Goal: Use online tool/utility: Utilize a website feature to perform a specific function

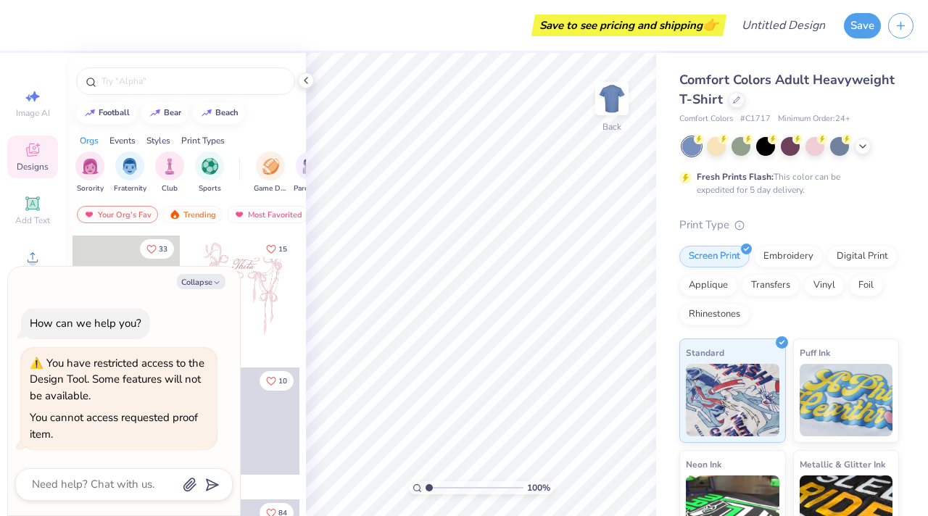
type textarea "x"
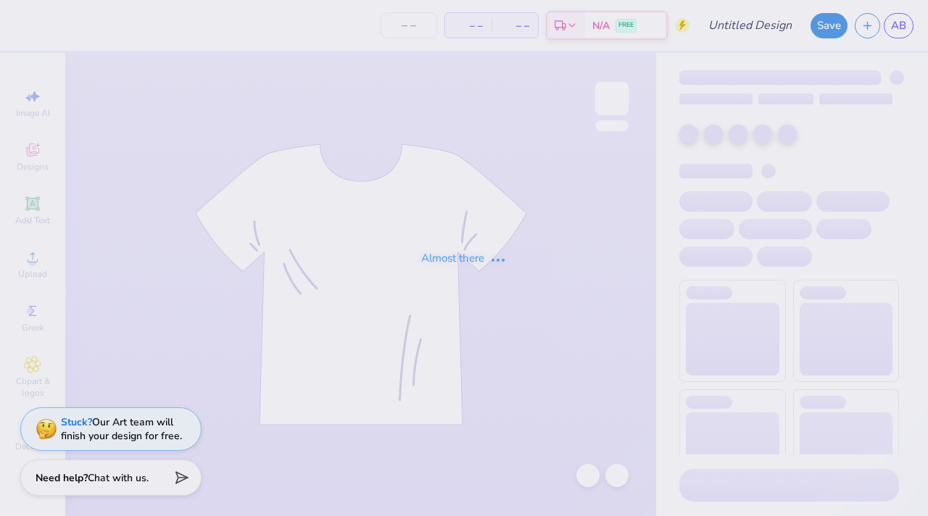
type input "Parents Weekend 1"
type input "2"
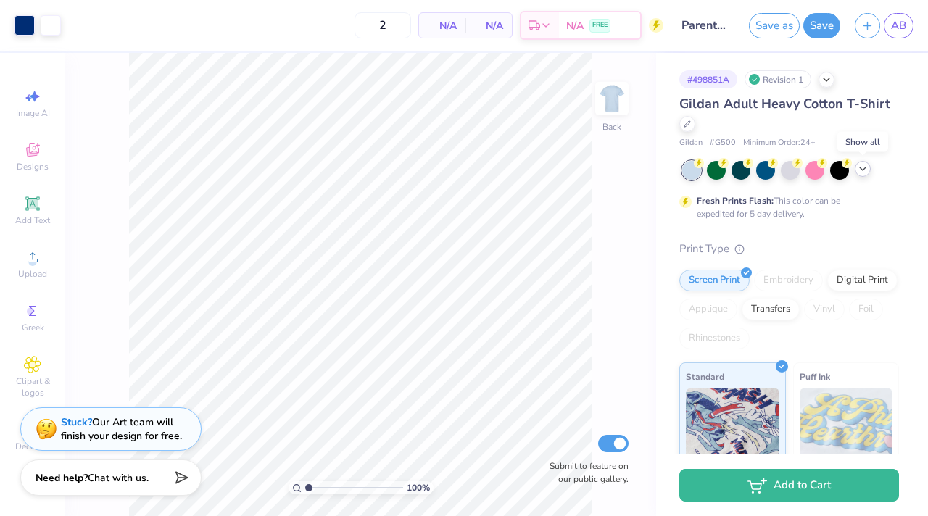
click at [862, 170] on polyline at bounding box center [863, 168] width 6 height 3
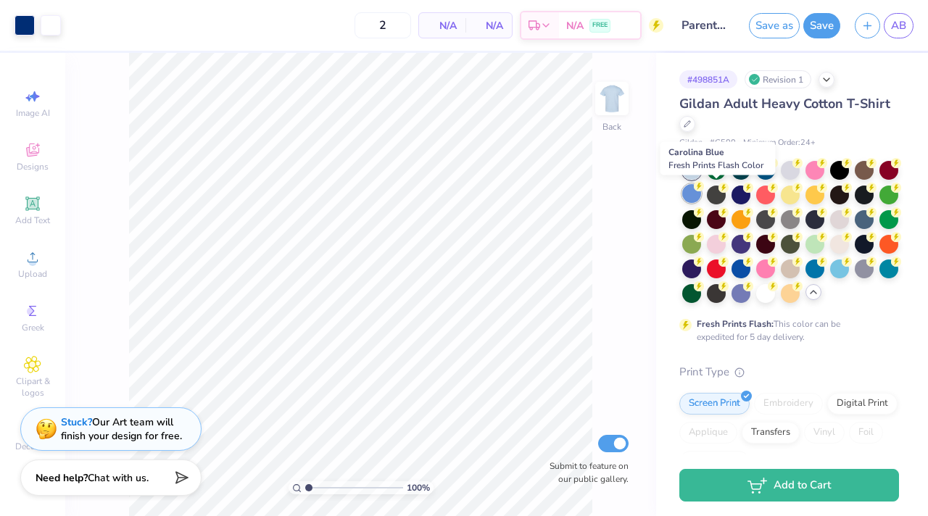
click at [701, 191] on div at bounding box center [691, 193] width 19 height 19
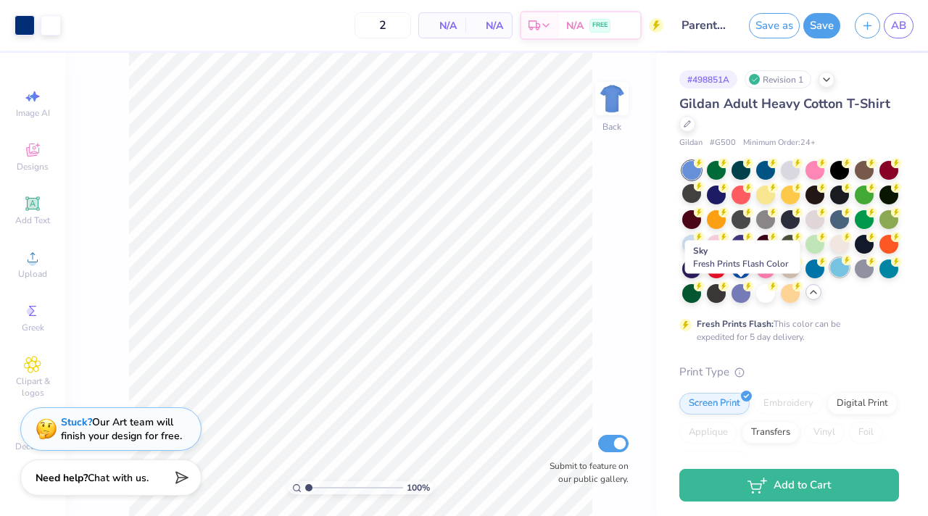
click at [830, 277] on div at bounding box center [839, 267] width 19 height 19
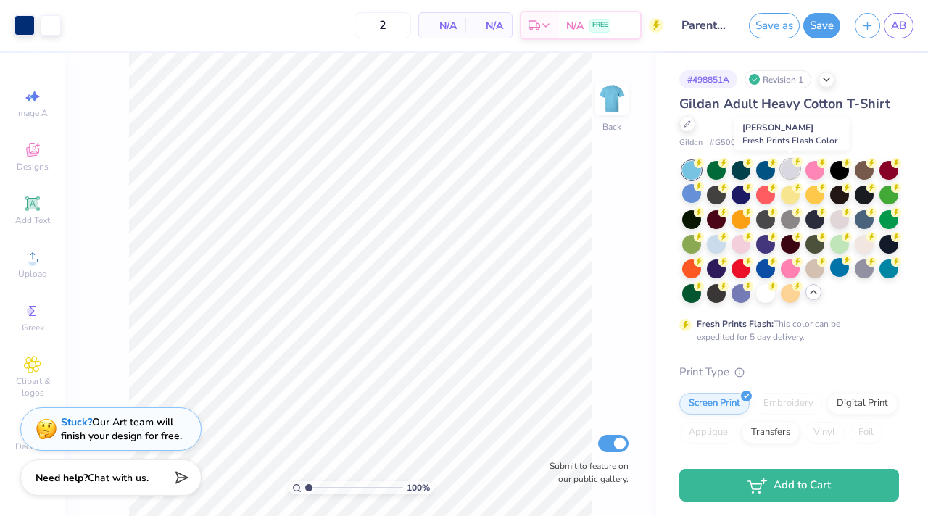
click at [790, 173] on div at bounding box center [790, 168] width 19 height 19
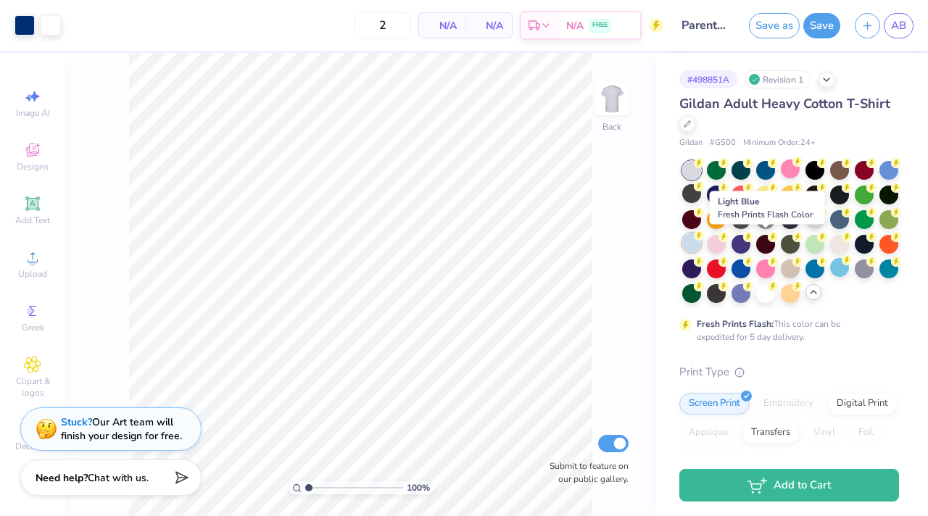
click at [701, 241] on div at bounding box center [691, 242] width 19 height 19
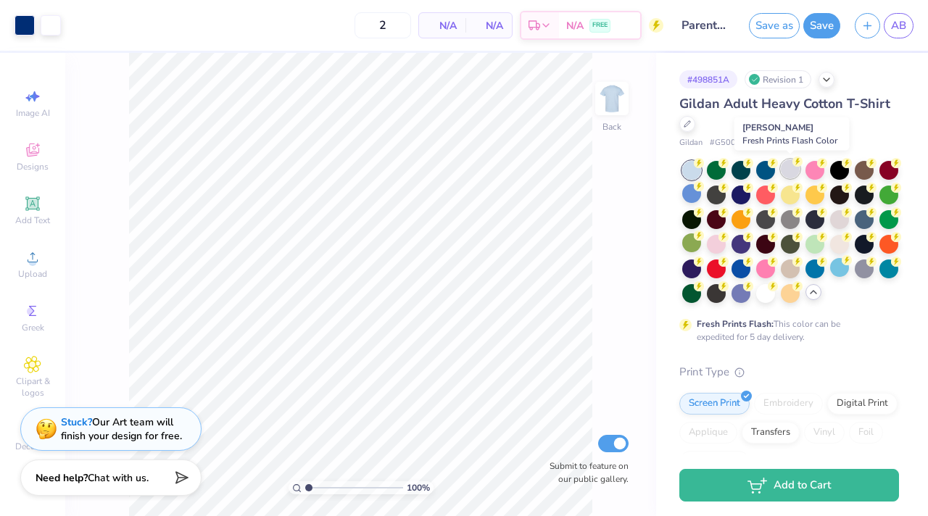
click at [787, 170] on div at bounding box center [790, 168] width 19 height 19
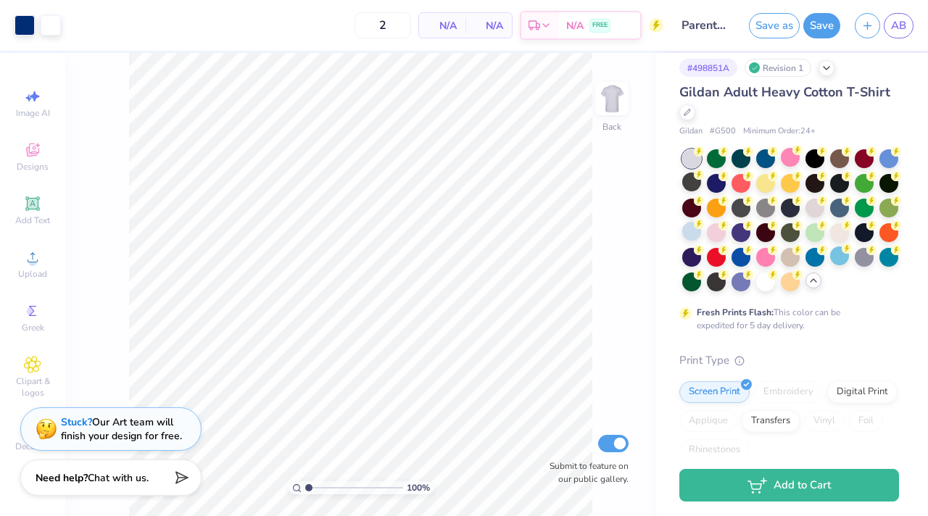
scroll to position [4, 0]
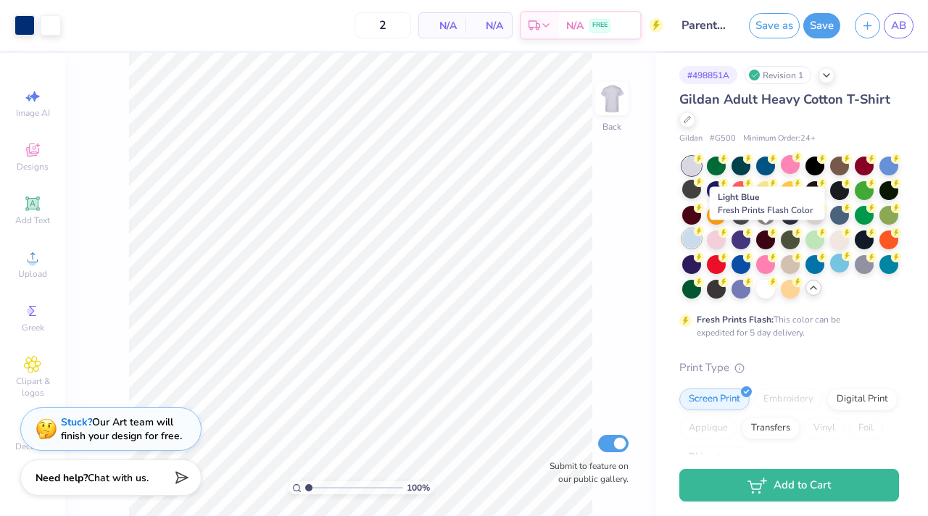
click at [701, 241] on div at bounding box center [691, 238] width 19 height 19
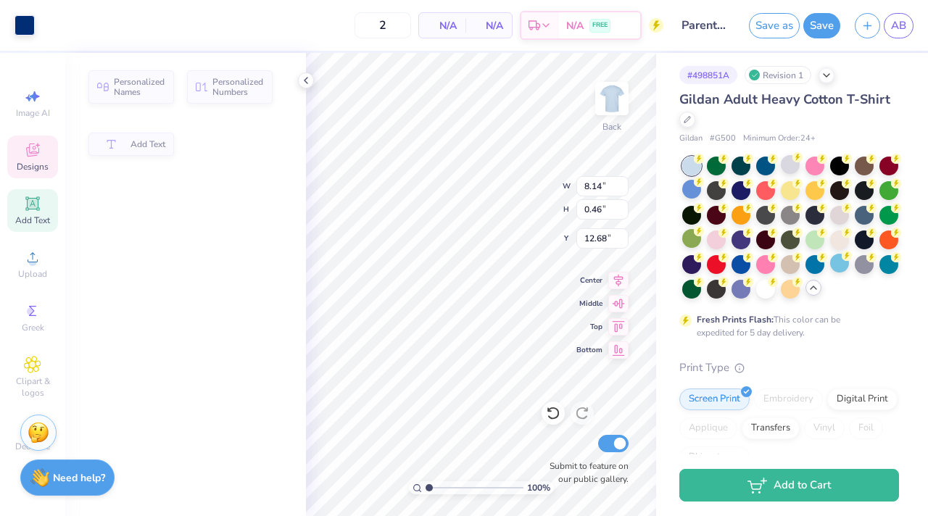
type input "8.14"
type input "0.46"
type input "12.68"
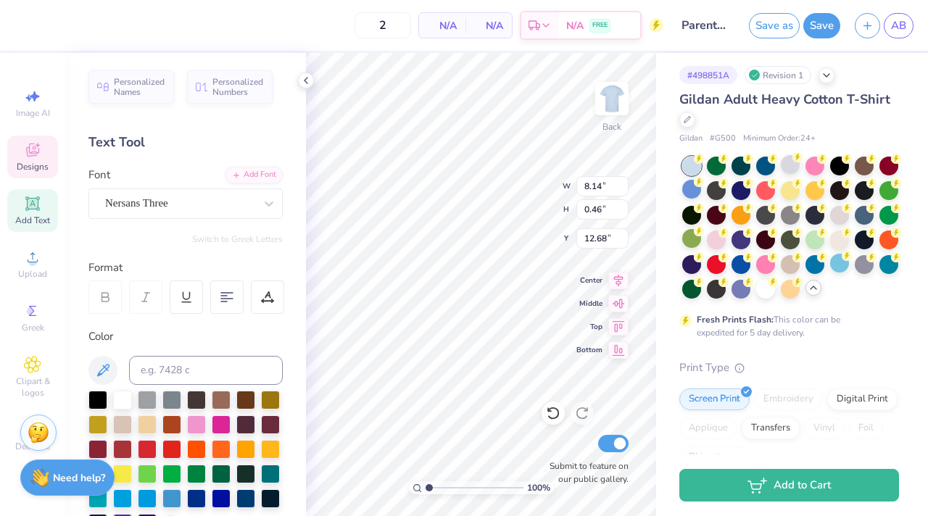
scroll to position [12, 3]
type textarea "family Weekend 2025"
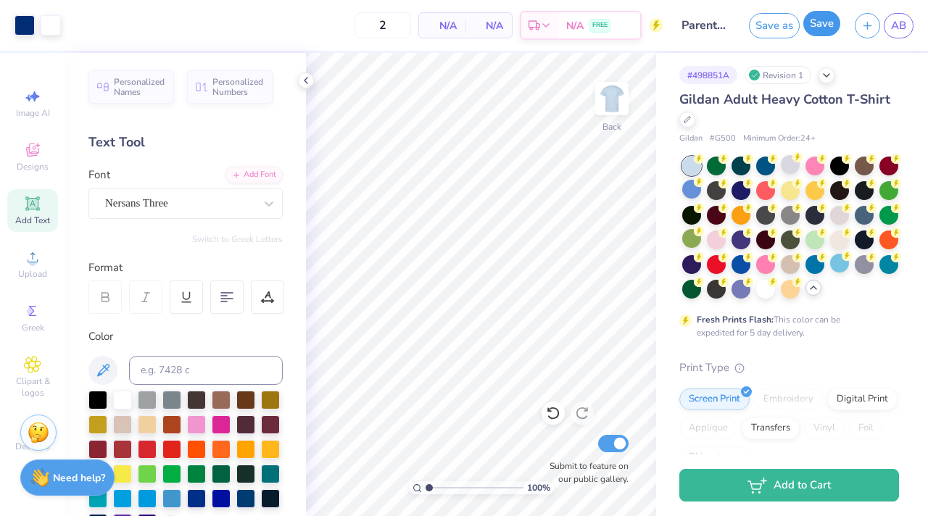
click at [821, 35] on button "Save" at bounding box center [821, 23] width 37 height 25
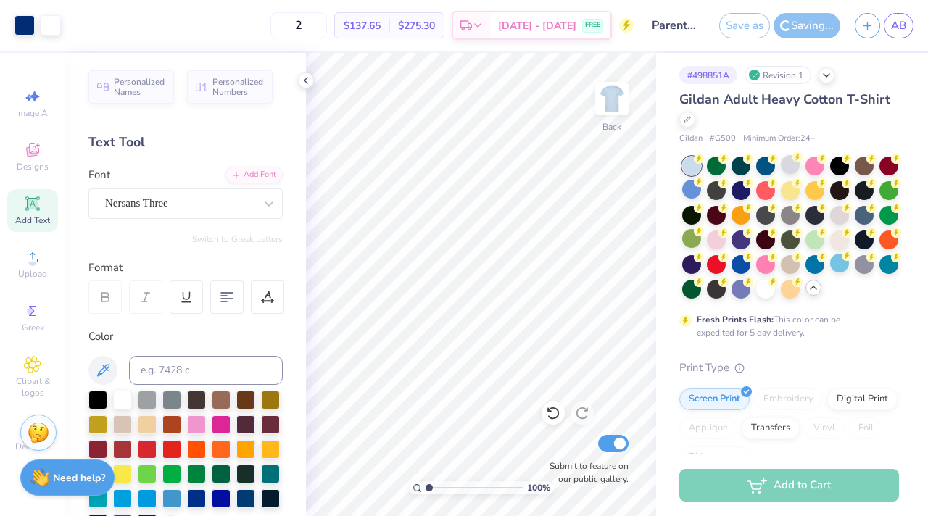
click at [327, 25] on input "2" at bounding box center [298, 25] width 57 height 26
click at [327, 28] on input "2" at bounding box center [298, 25] width 57 height 26
type input "1"
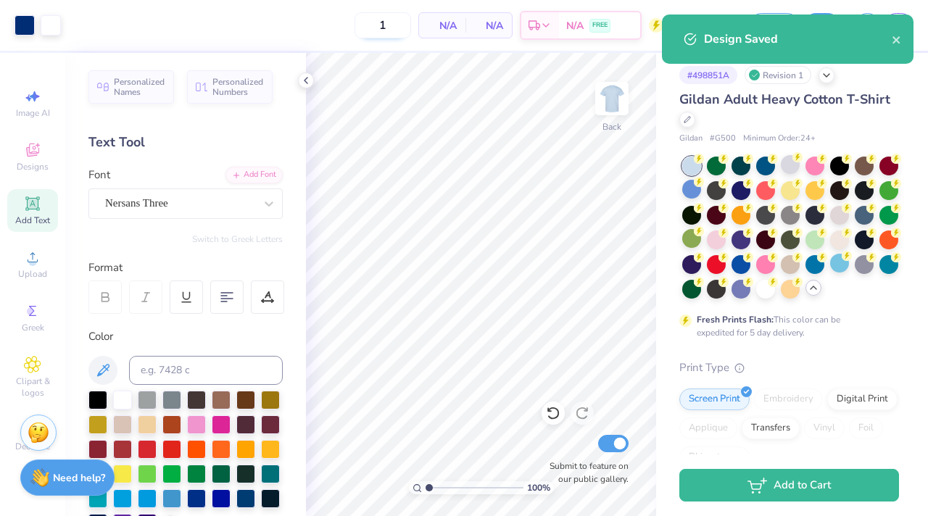
click at [386, 33] on input "1" at bounding box center [383, 25] width 57 height 26
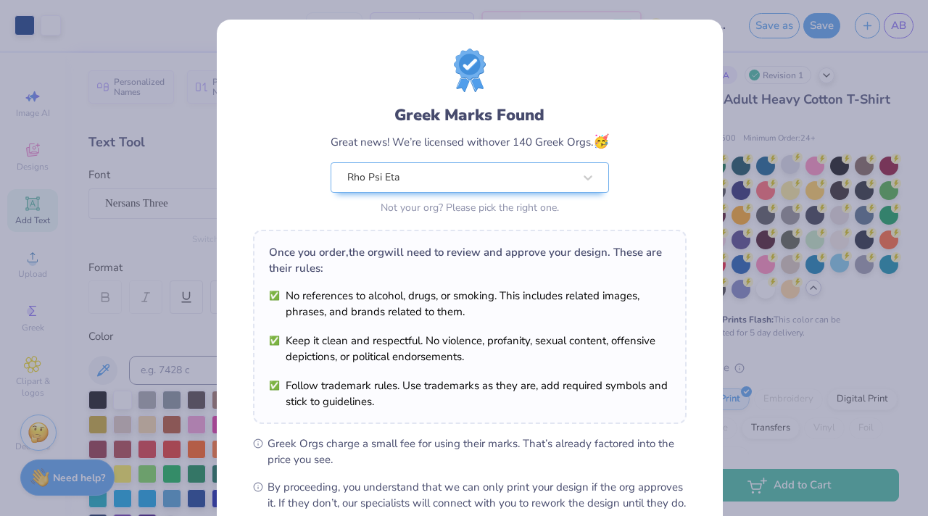
scroll to position [162, 0]
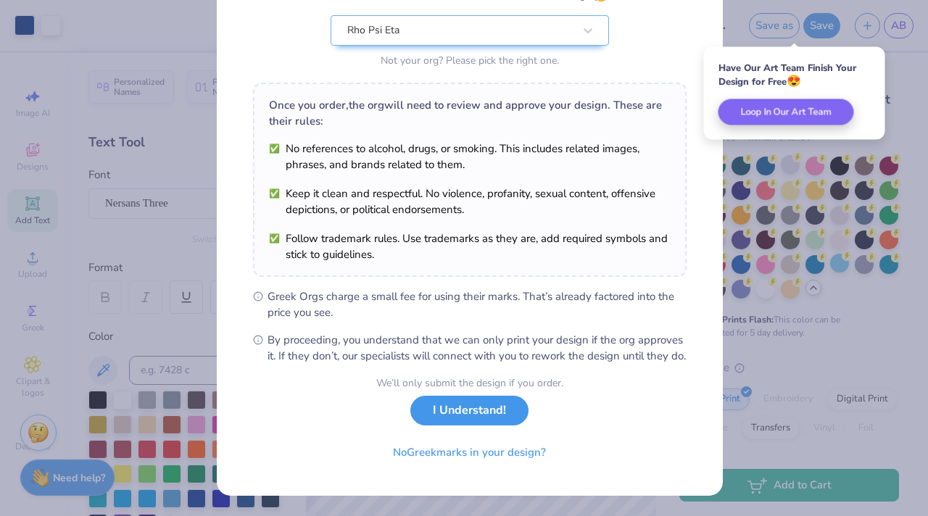
click at [468, 415] on button "I Understand!" at bounding box center [469, 411] width 118 height 30
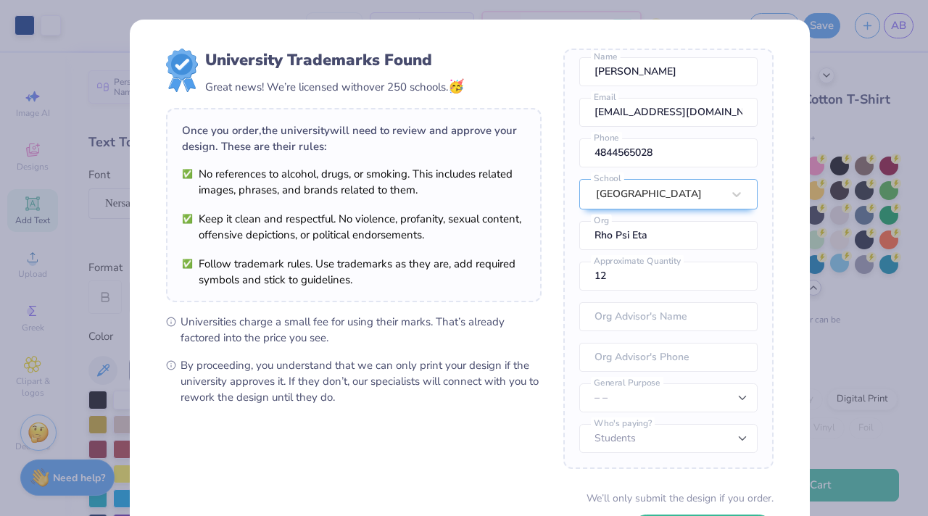
scroll to position [115, 0]
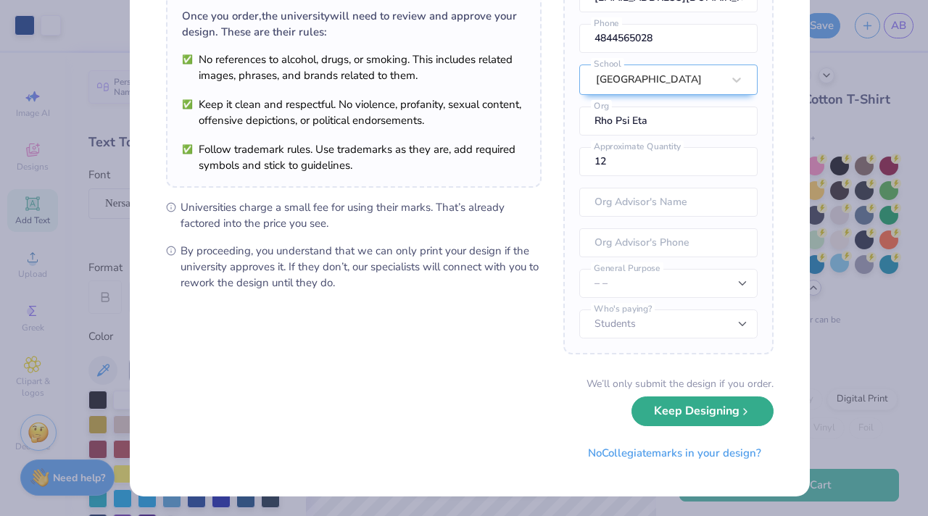
click at [659, 418] on button "Keep Designing" at bounding box center [702, 412] width 142 height 30
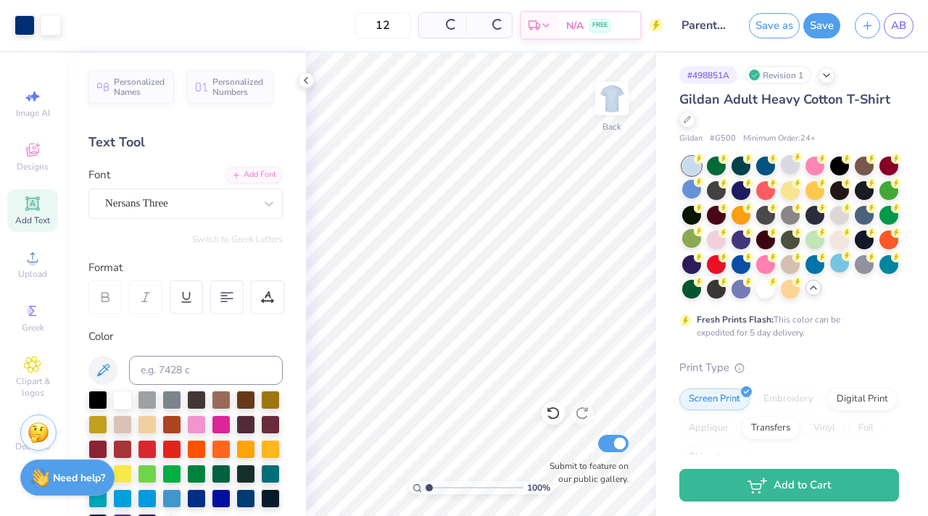
scroll to position [0, 0]
click at [362, 30] on input "12" at bounding box center [334, 25] width 57 height 26
type input "1"
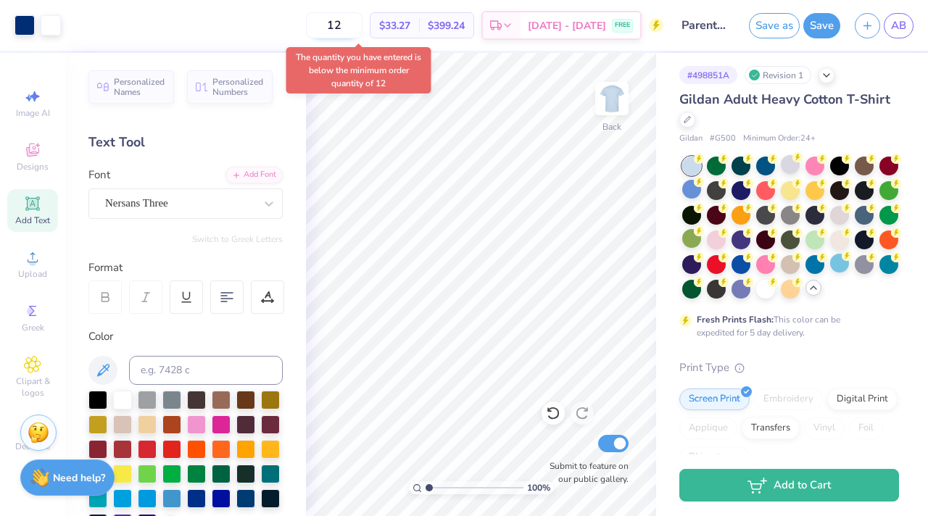
click at [362, 26] on input "12" at bounding box center [334, 25] width 57 height 26
type input "1"
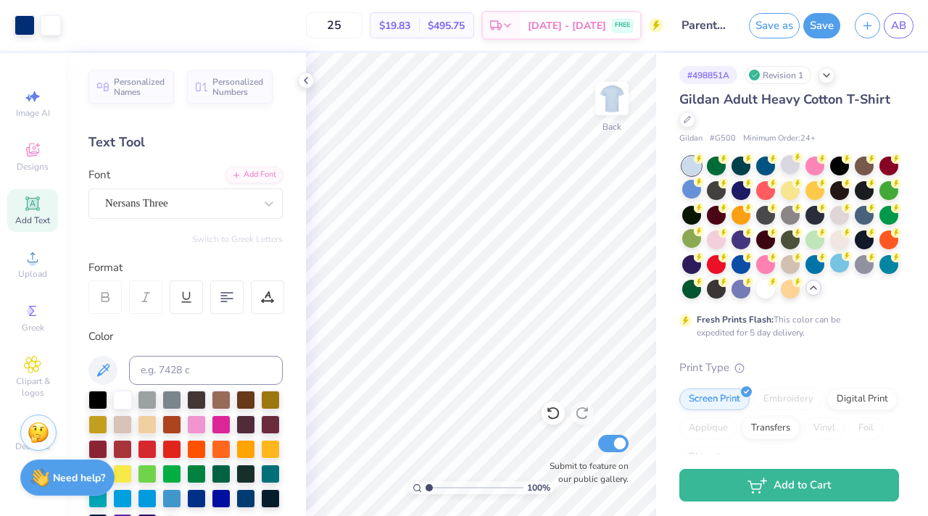
type input "2"
type input "30"
click at [308, 79] on icon at bounding box center [306, 81] width 12 height 12
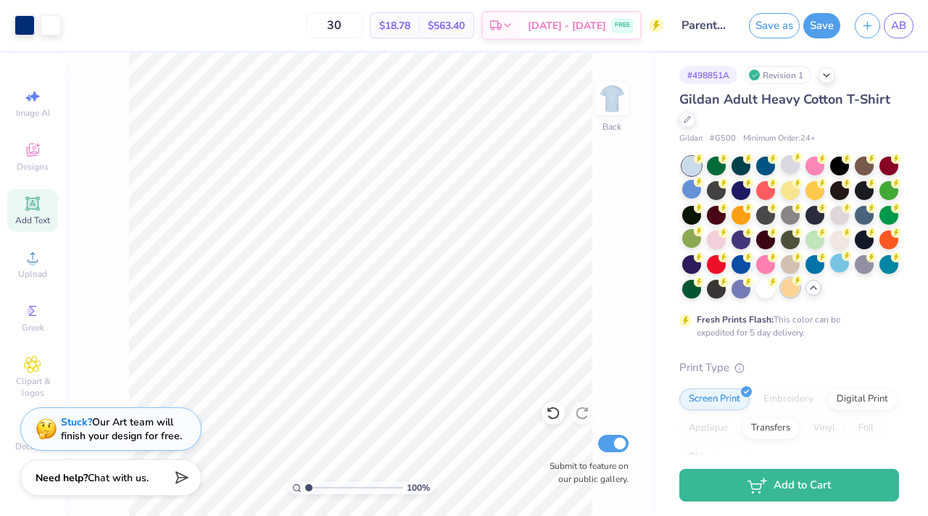
scroll to position [384, 0]
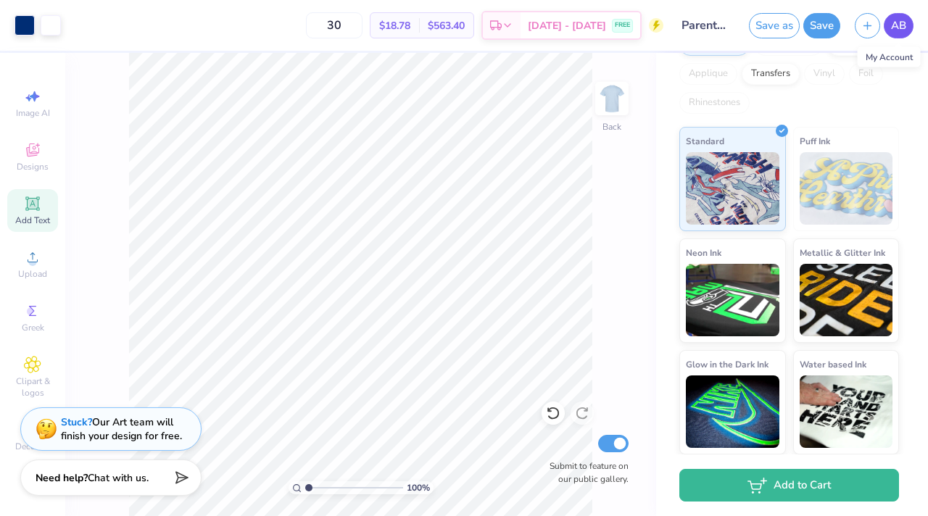
click at [893, 26] on span "AB" at bounding box center [898, 25] width 15 height 17
